Goal: Task Accomplishment & Management: Complete application form

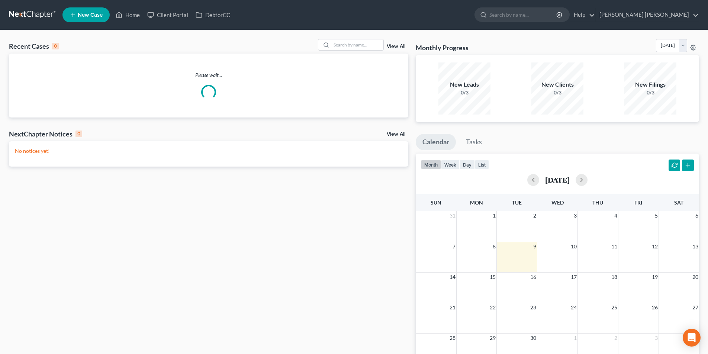
click at [85, 21] on link "New Case" at bounding box center [85, 14] width 47 height 15
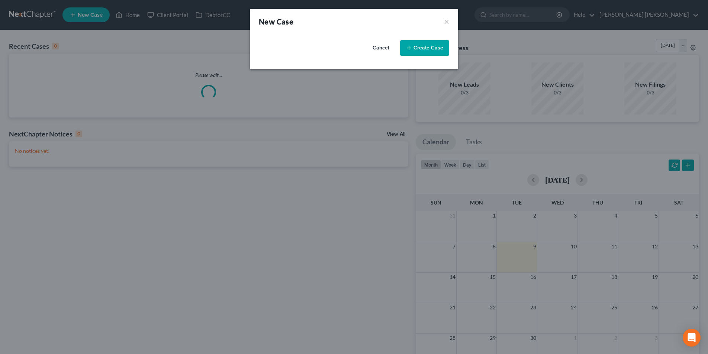
select select "47"
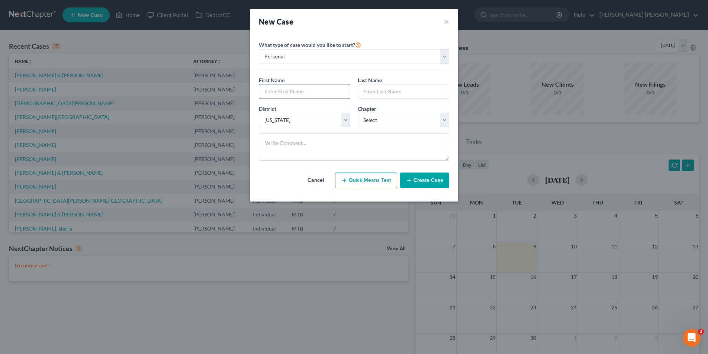
click at [315, 88] on input "text" at bounding box center [304, 91] width 91 height 14
type input "[PERSON_NAME]"
type input "Farrier"
click at [428, 127] on select "Select 7 11 12 13" at bounding box center [403, 120] width 91 height 15
select select "0"
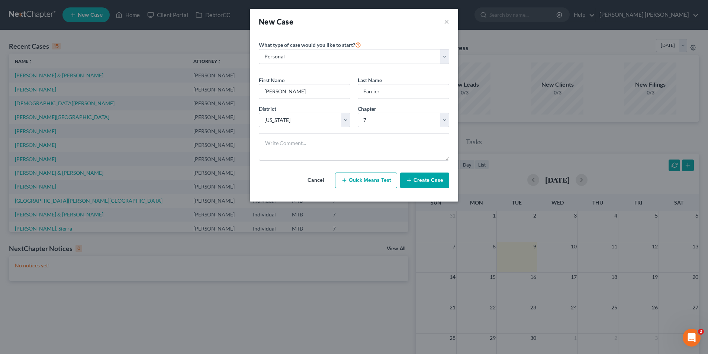
click at [425, 175] on button "Create Case" at bounding box center [424, 180] width 49 height 16
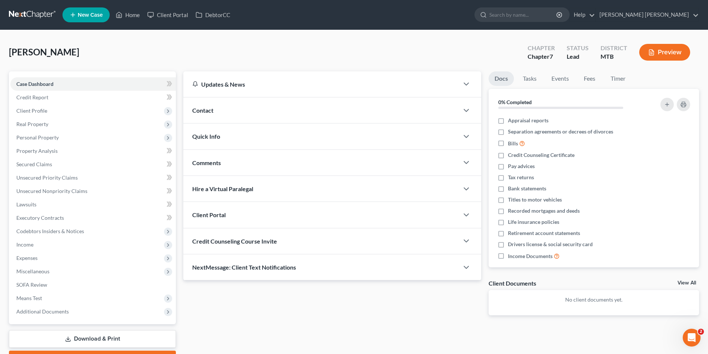
click at [217, 211] on span "Client Portal" at bounding box center [208, 214] width 33 height 7
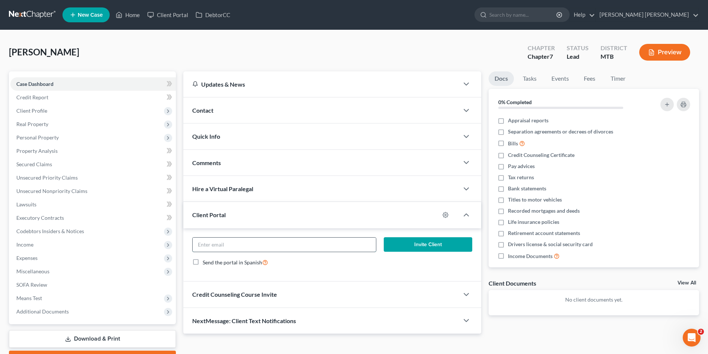
click at [225, 241] on input "email" at bounding box center [284, 245] width 183 height 14
paste input "[URL][DOMAIN_NAME]"
click at [237, 240] on input "[URL][DOMAIN_NAME]" at bounding box center [284, 245] width 183 height 14
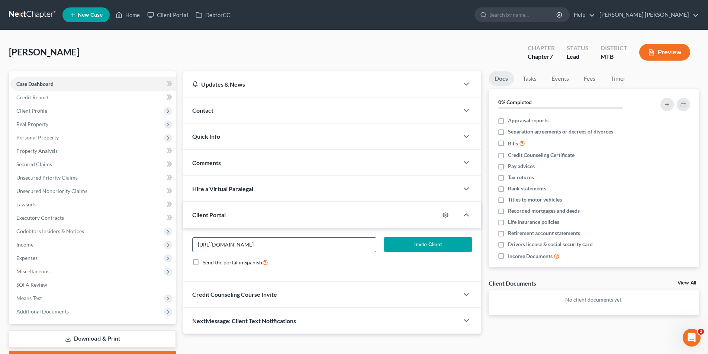
click at [237, 240] on input "[URL][DOMAIN_NAME]" at bounding box center [284, 245] width 183 height 14
type input "[EMAIL_ADDRESS][DOMAIN_NAME]"
click at [432, 246] on button "Invite Client" at bounding box center [428, 244] width 88 height 15
